Goal: Subscribe to service/newsletter

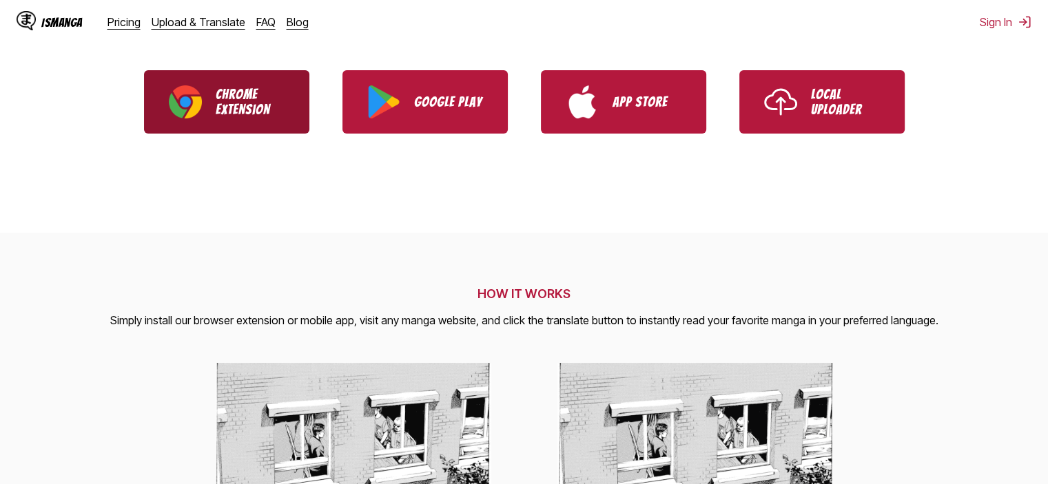
click at [296, 94] on link "Chrome Extension" at bounding box center [226, 101] width 165 height 63
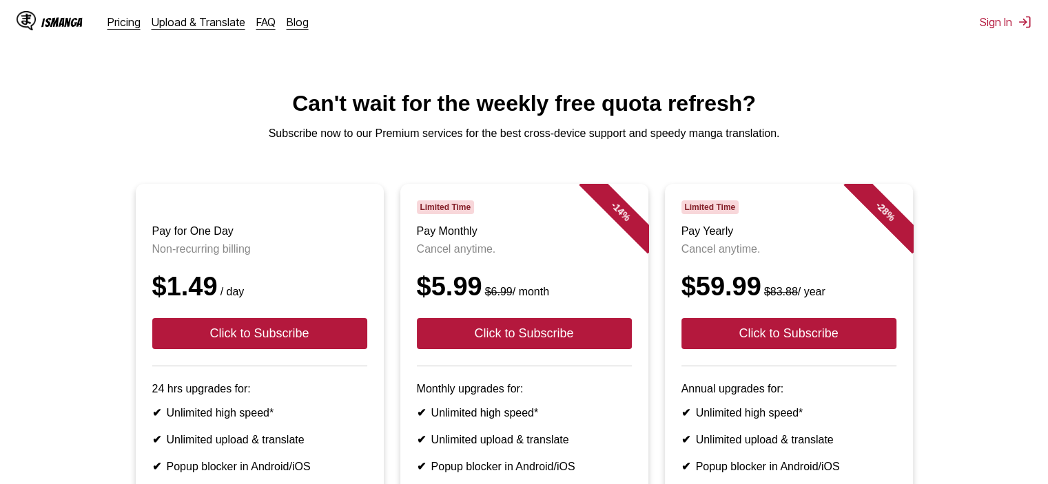
scroll to position [207, 0]
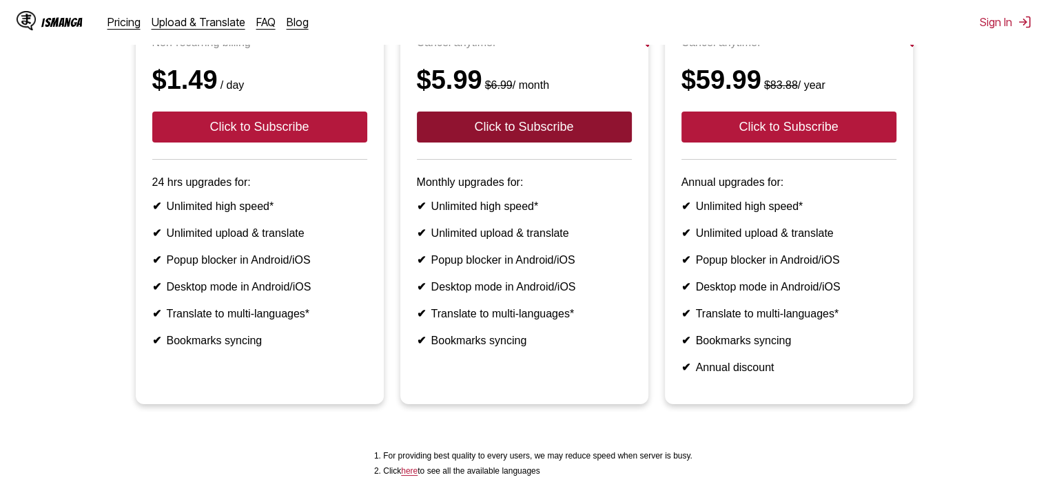
click at [566, 139] on button "Click to Subscribe" at bounding box center [524, 127] width 215 height 31
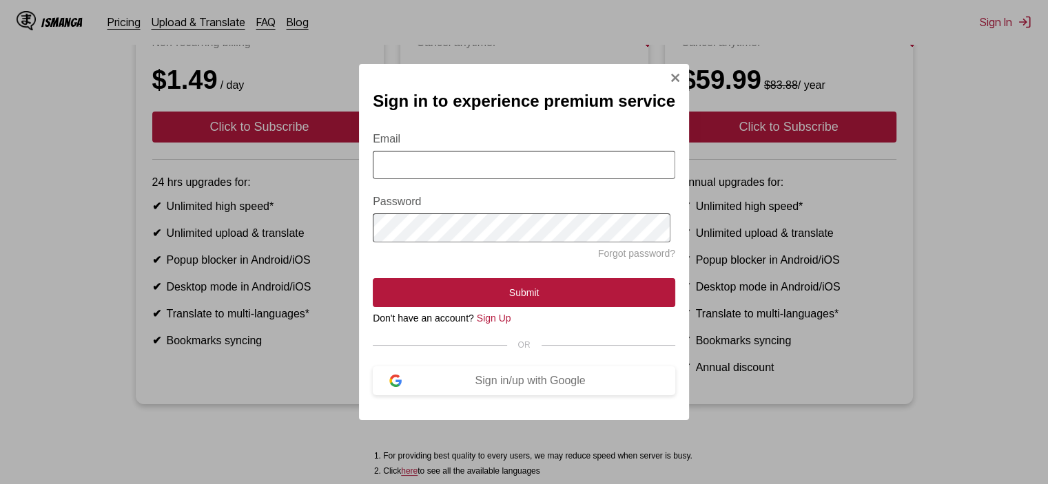
click at [566, 162] on input "Email" at bounding box center [524, 165] width 303 height 28
type input "**********"
click at [505, 383] on div "Sign in/up with Google" at bounding box center [530, 381] width 257 height 12
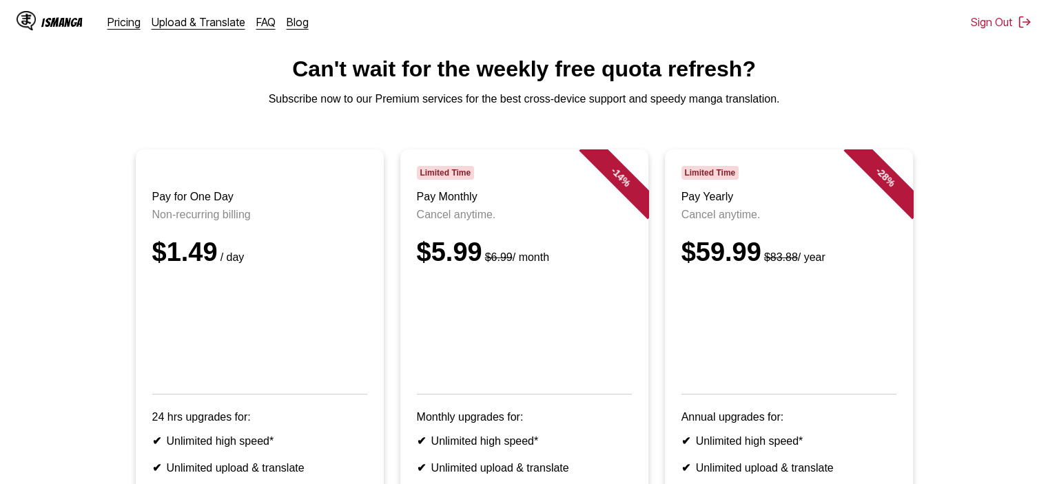
scroll to position [138, 0]
